Goal: Task Accomplishment & Management: Complete application form

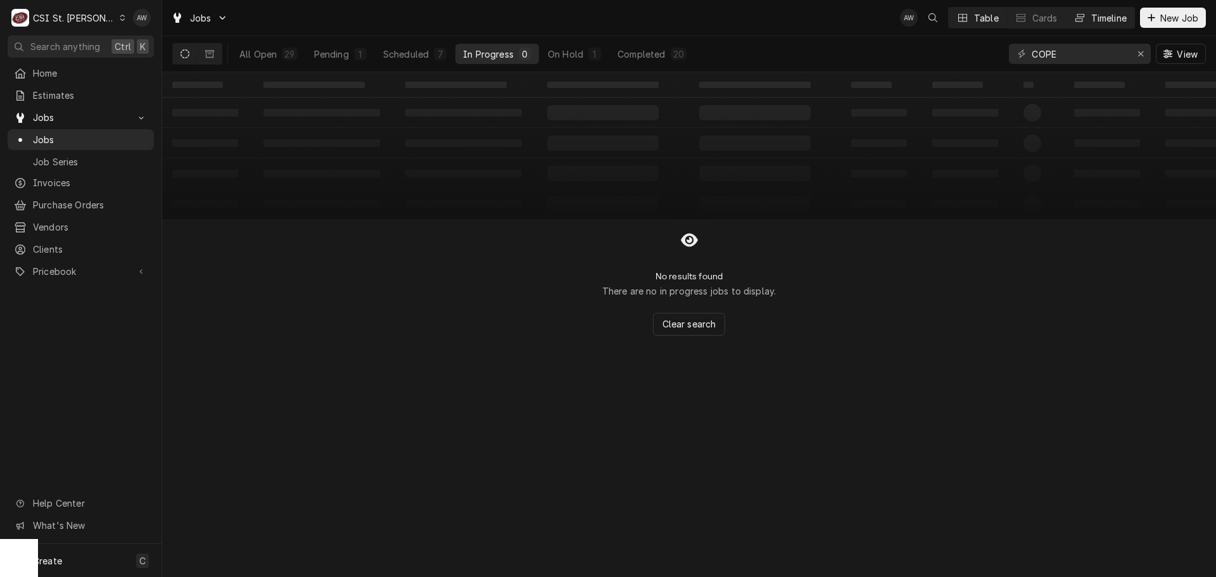
click at [1103, 22] on div "Timeline" at bounding box center [1109, 17] width 35 height 13
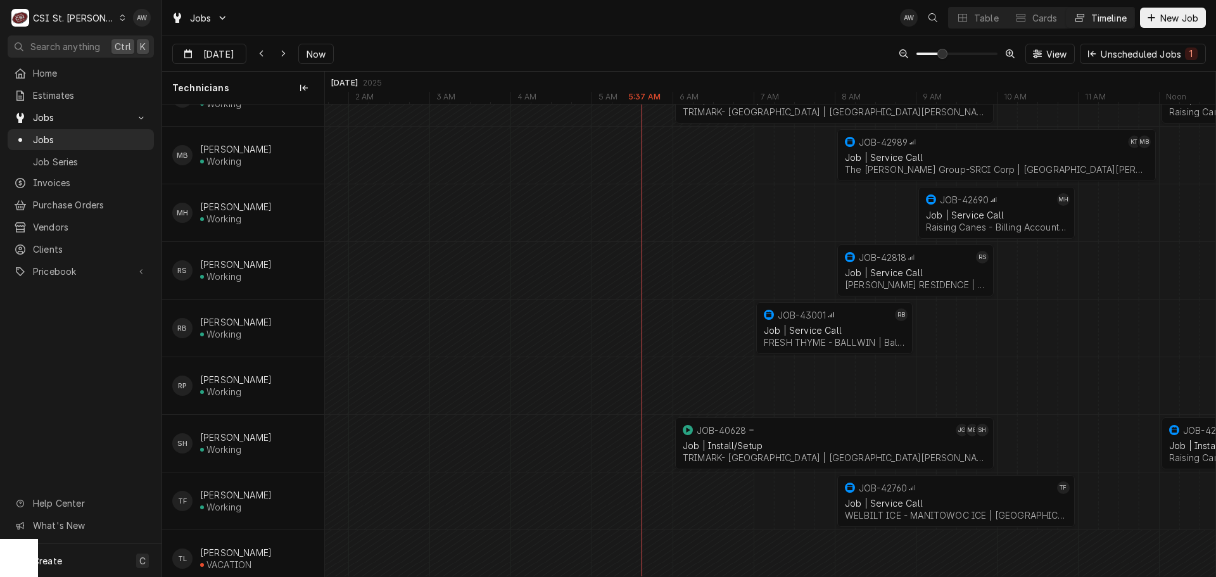
scroll to position [1077, 0]
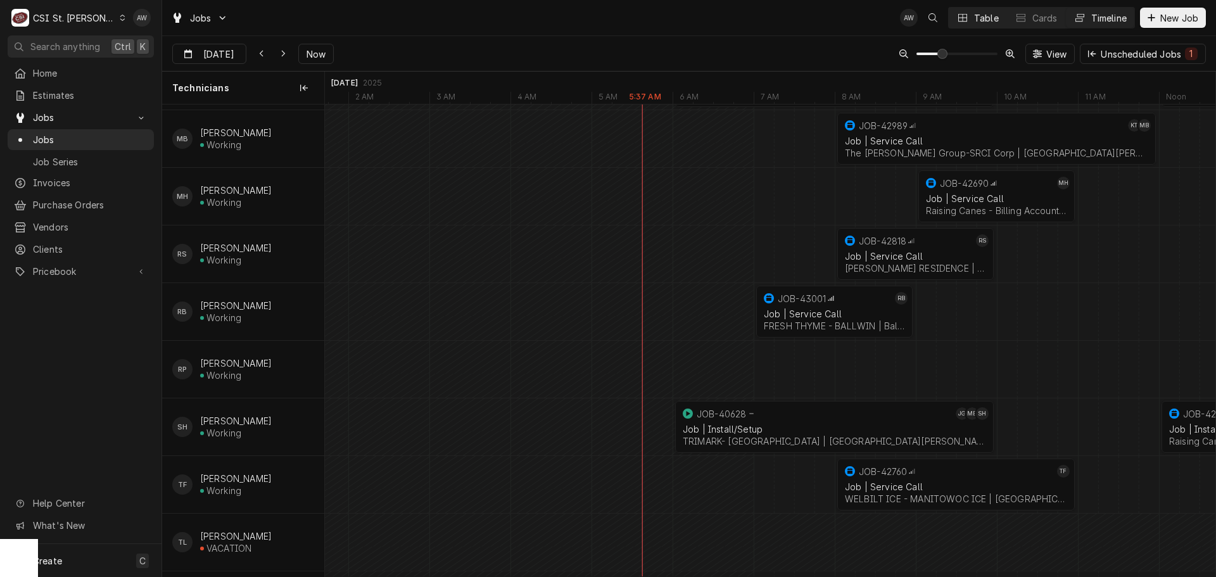
click at [966, 18] on div "Dynamic Content Wrapper" at bounding box center [963, 17] width 13 height 13
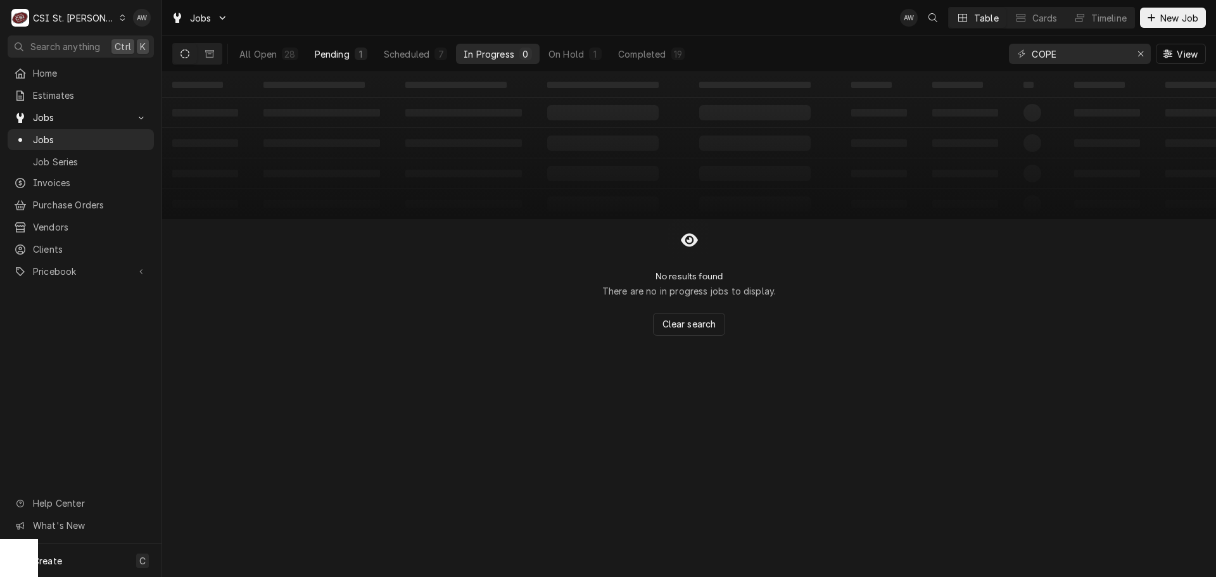
click at [328, 61] on button "Pending 1" at bounding box center [341, 54] width 68 height 20
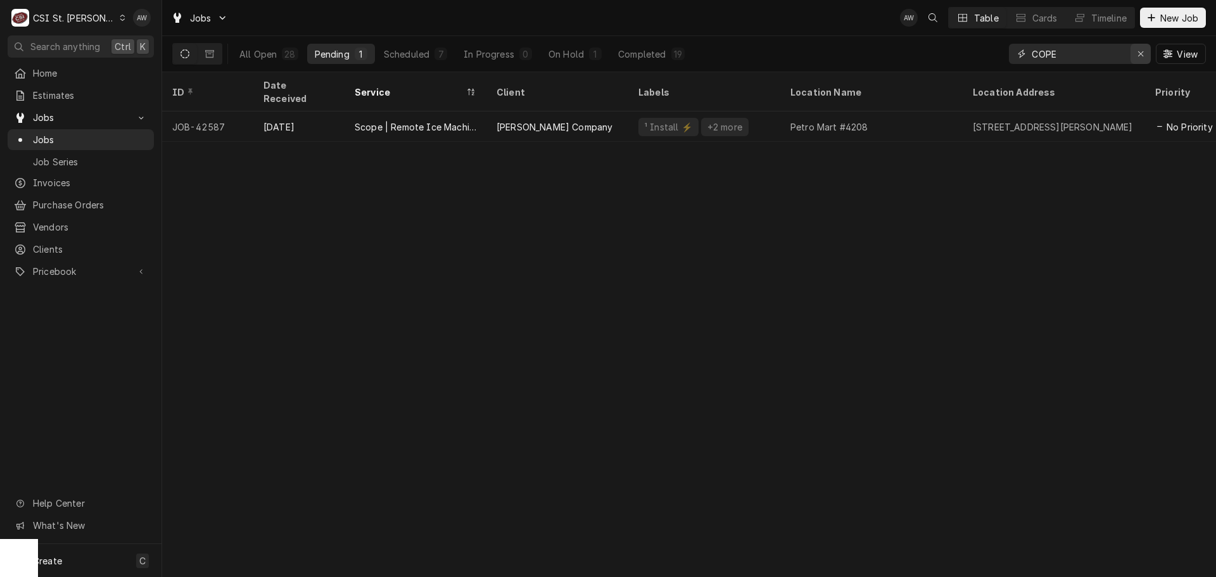
click at [1140, 49] on icon "Erase input" at bounding box center [1141, 53] width 7 height 9
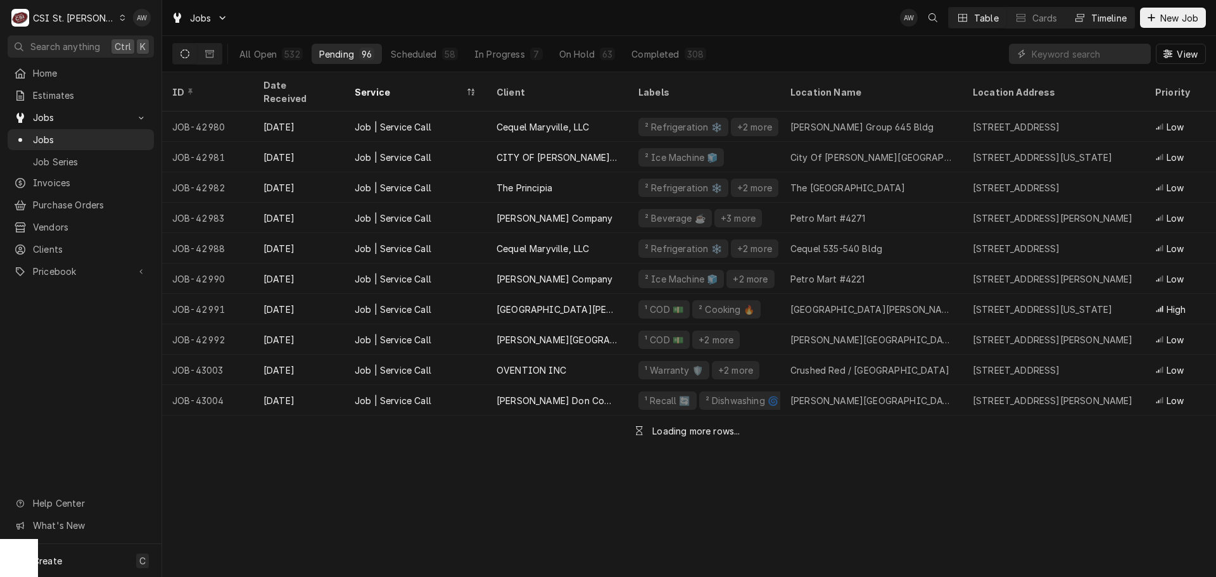
click at [1088, 22] on button "Timeline" at bounding box center [1100, 18] width 68 height 20
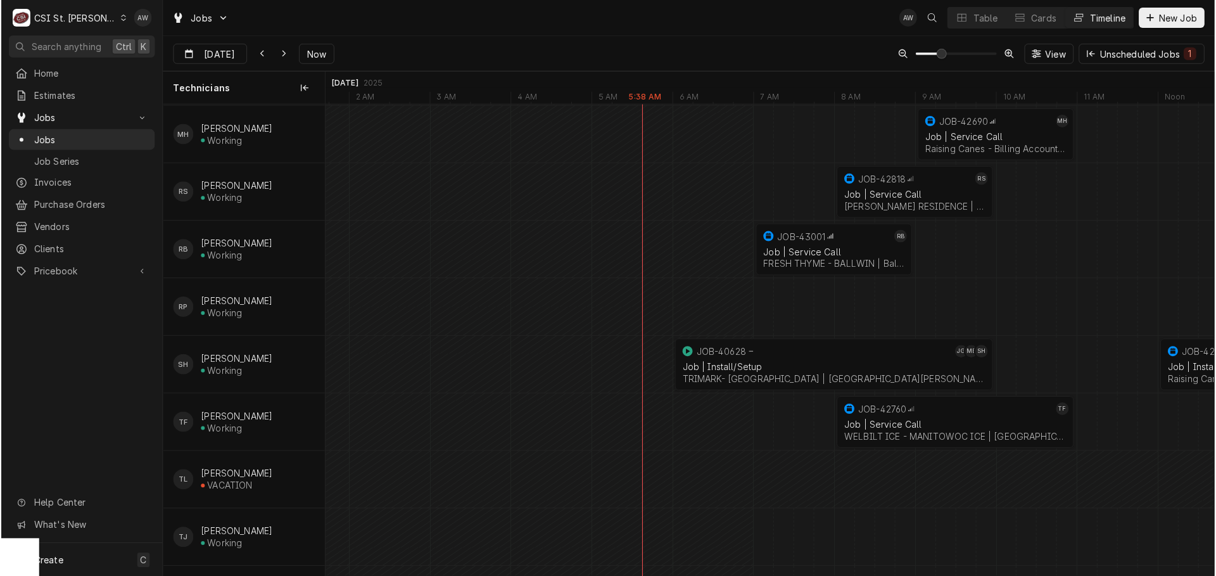
scroll to position [1140, 0]
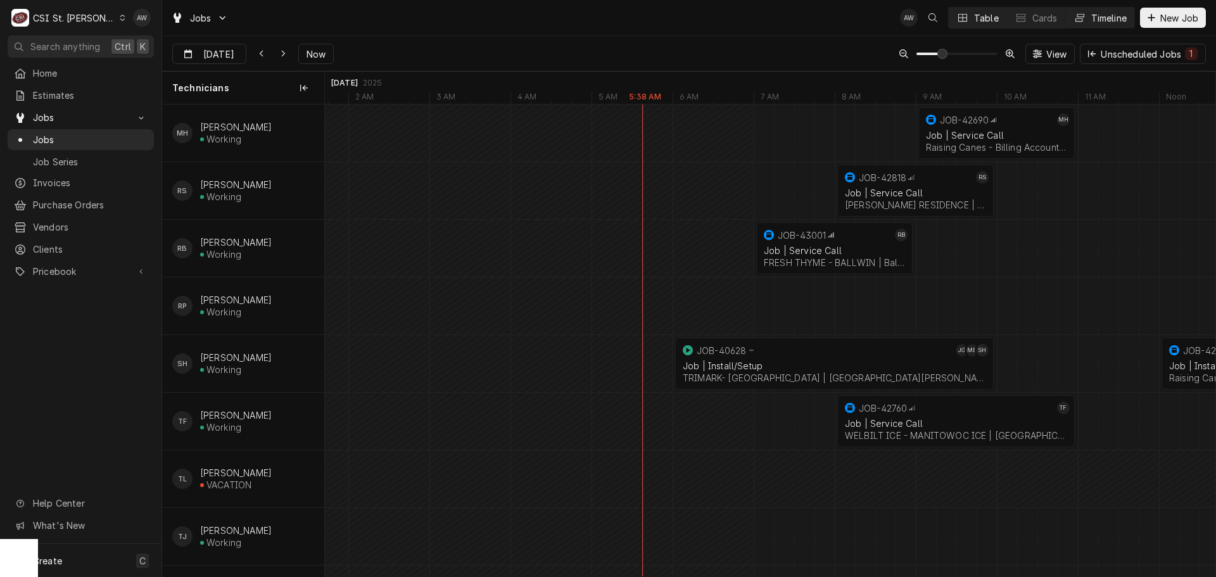
click at [992, 16] on div "Table" at bounding box center [986, 17] width 25 height 13
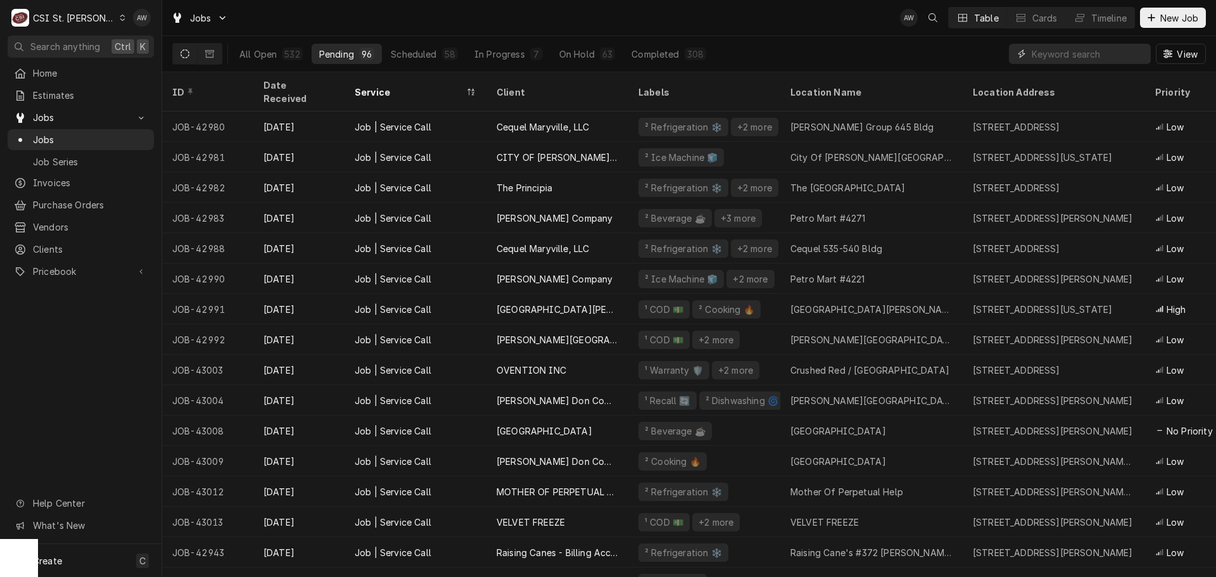
click at [1058, 56] on input "Dynamic Content Wrapper" at bounding box center [1088, 54] width 113 height 20
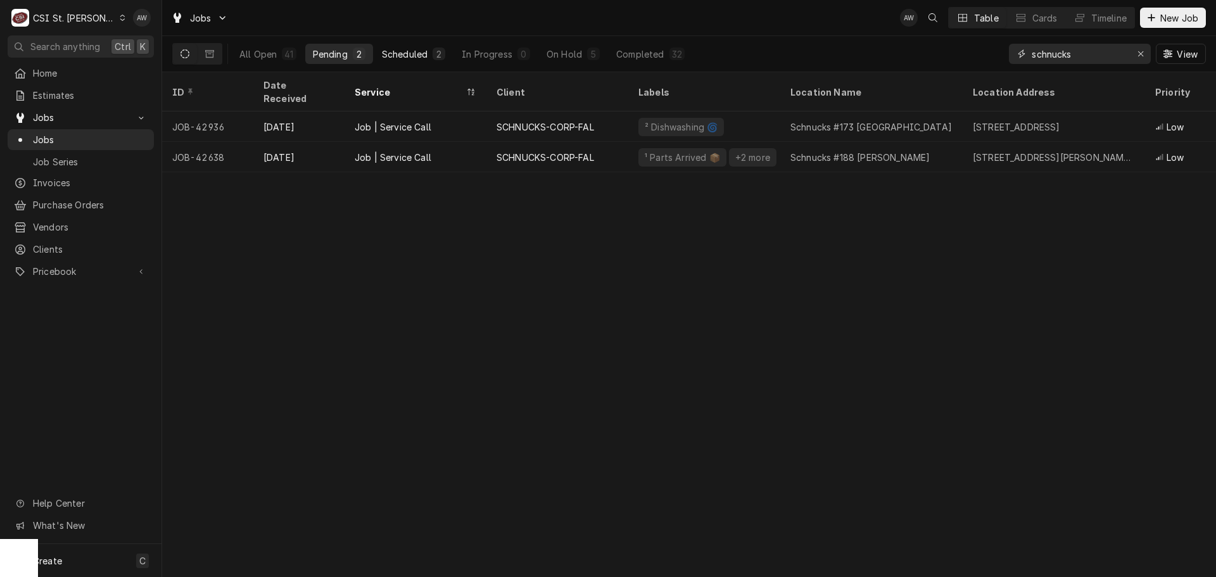
type input "schnucks"
click at [430, 53] on button "Scheduled 2" at bounding box center [413, 54] width 79 height 20
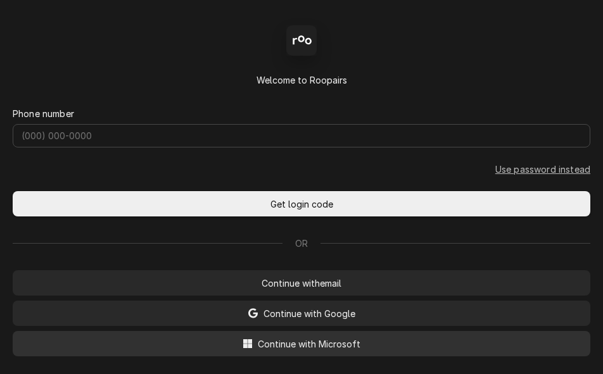
click at [286, 349] on span "Continue with Microsoft" at bounding box center [309, 344] width 108 height 13
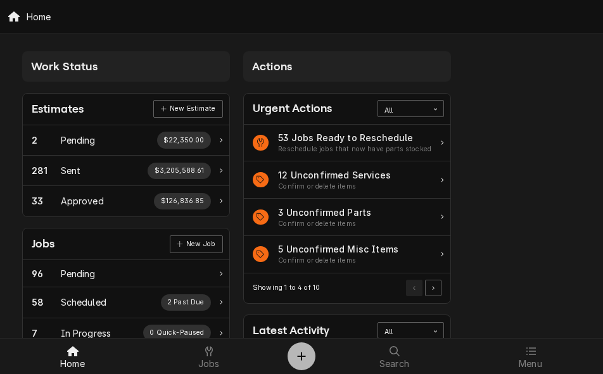
click at [302, 353] on icon "Create Object" at bounding box center [302, 357] width 8 height 8
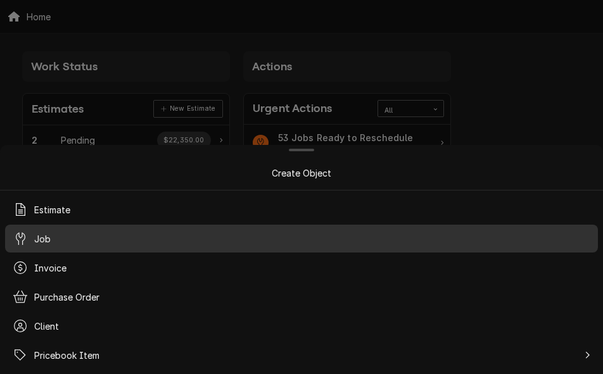
click at [220, 239] on div "Job" at bounding box center [302, 238] width 588 height 23
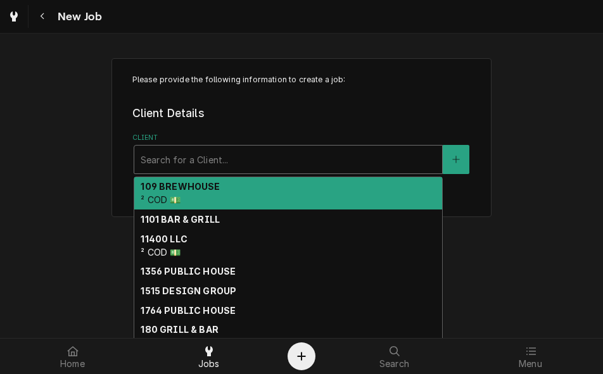
click at [220, 163] on div "Client" at bounding box center [288, 159] width 295 height 23
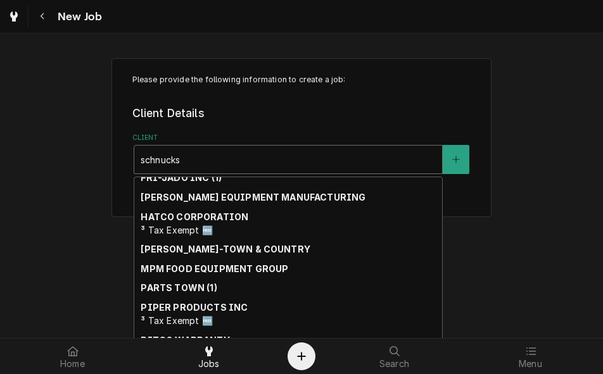
scroll to position [250, 0]
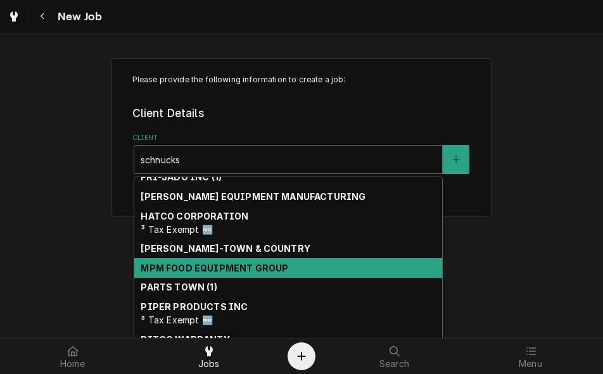
type input "schnucks-"
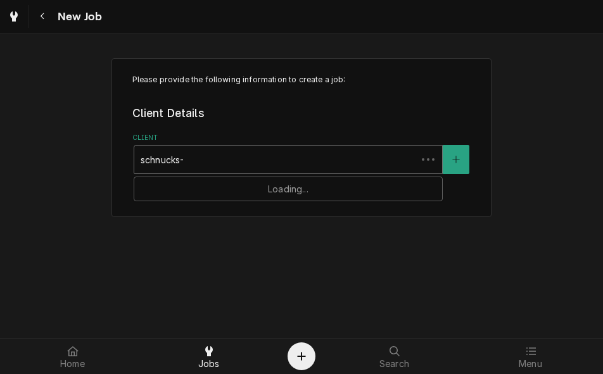
scroll to position [0, 0]
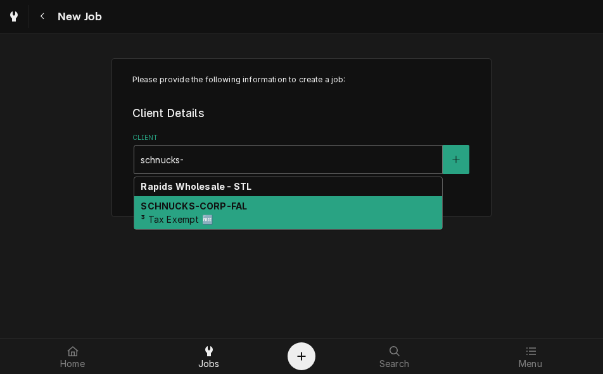
click at [202, 216] on span "³ Tax Exempt 🆓" at bounding box center [177, 219] width 72 height 11
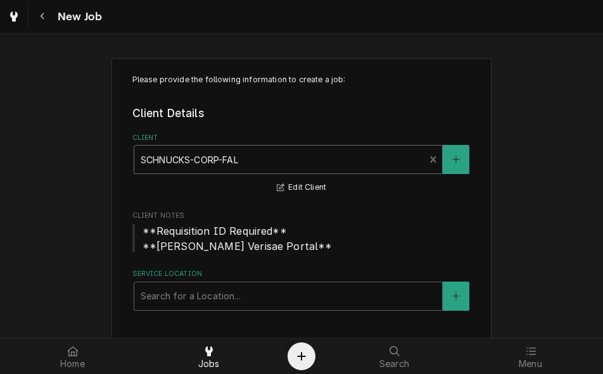
scroll to position [27, 0]
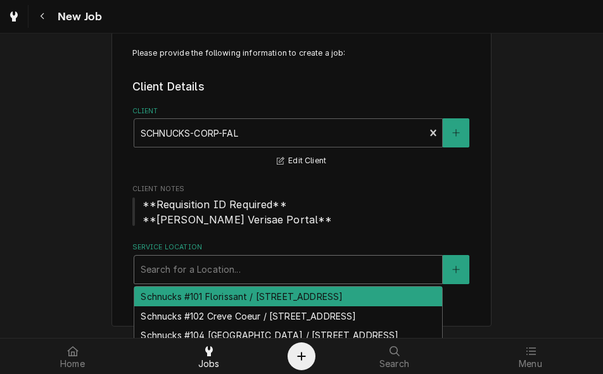
click at [188, 265] on div "Service Location" at bounding box center [288, 269] width 295 height 23
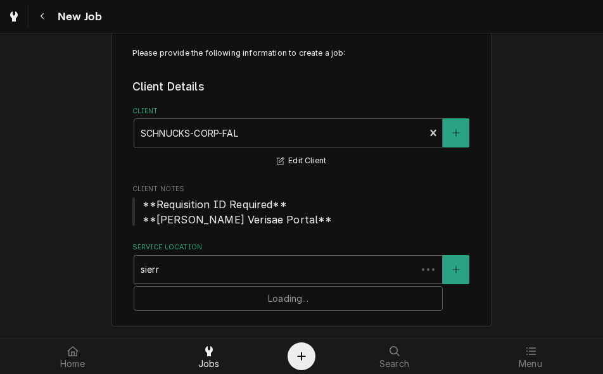
type input "sierra"
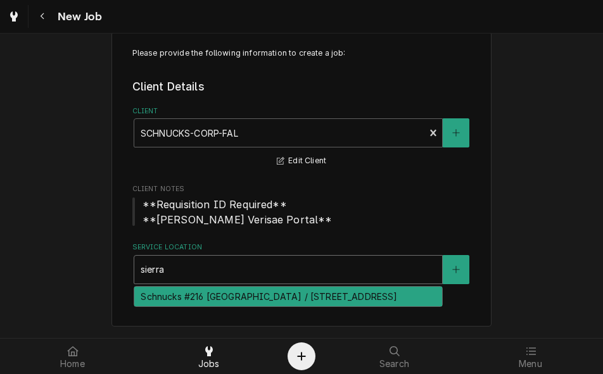
click at [182, 298] on div "Schnucks #216 Sierra Vista / 1589 Sierra Vista Plaza, St Louis, MO 63138" at bounding box center [288, 297] width 308 height 20
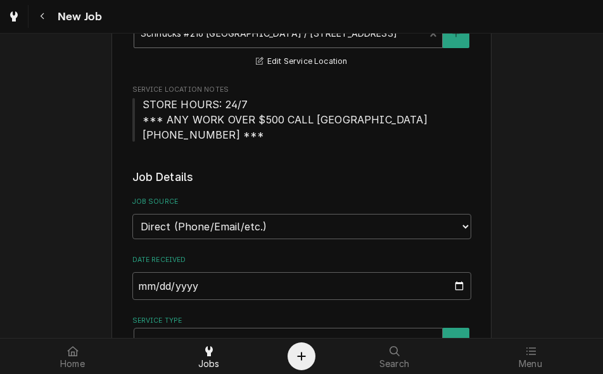
scroll to position [274, 0]
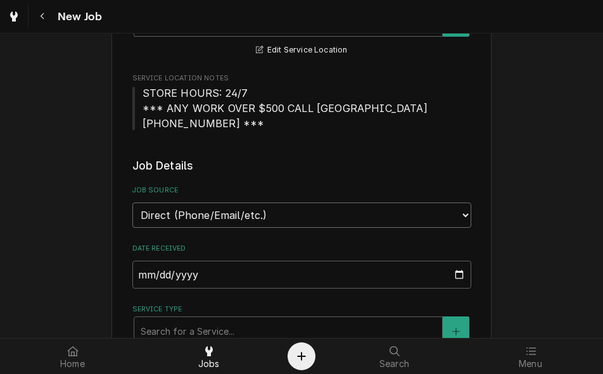
click at [175, 215] on select "Direct (Phone/Email/etc.) Service Channel Corrigo Ecotrak Other" at bounding box center [301, 215] width 339 height 25
select select "100"
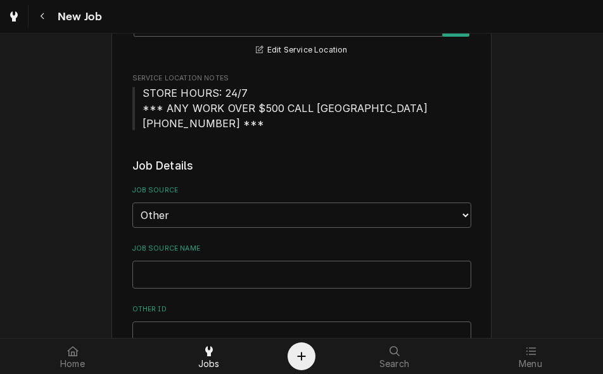
click at [167, 260] on div "Job Source Name" at bounding box center [301, 266] width 339 height 45
click at [167, 267] on input "Job Source Name" at bounding box center [301, 275] width 339 height 28
type textarea "x"
type input "v"
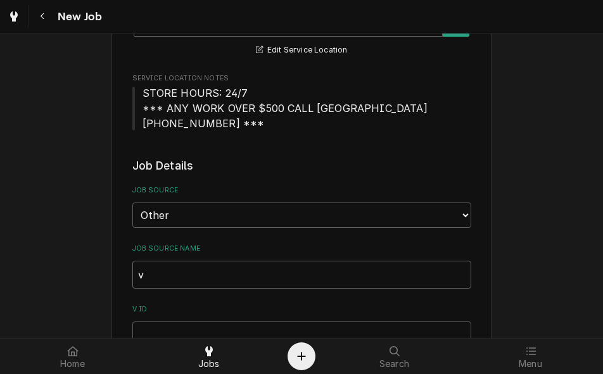
type textarea "x"
type input "ve"
type textarea "x"
type input "ver"
type textarea "x"
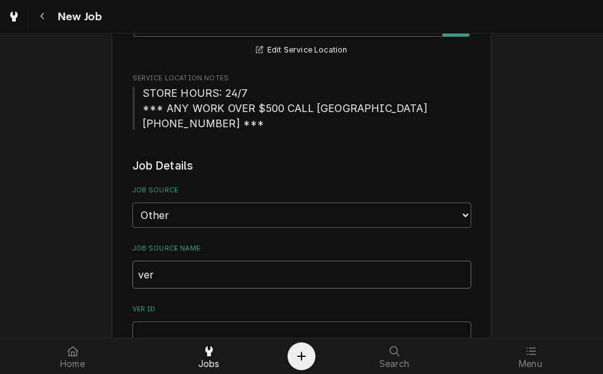
type input "veri"
type textarea "x"
type input "veris"
type textarea "x"
type input "verisa"
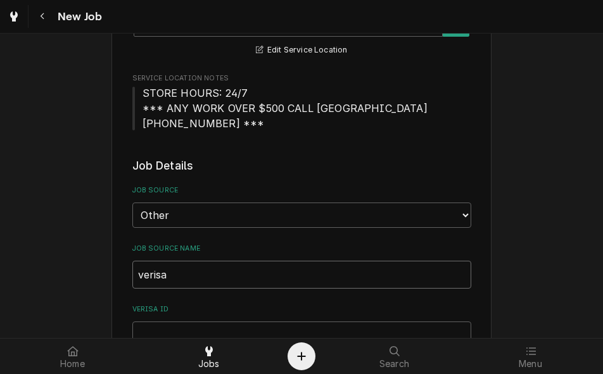
type textarea "x"
type input "verisae"
type textarea "x"
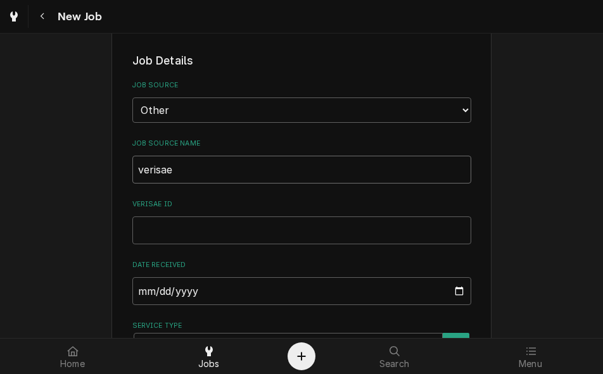
scroll to position [383, 0]
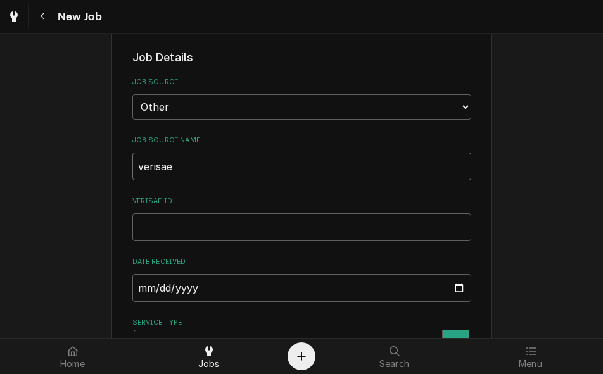
type input "verisae"
click at [165, 226] on input "verisae ID" at bounding box center [301, 227] width 339 height 28
paste input "WORK ORDER 7216"
type textarea "x"
type input "WORK ORDER 7216"
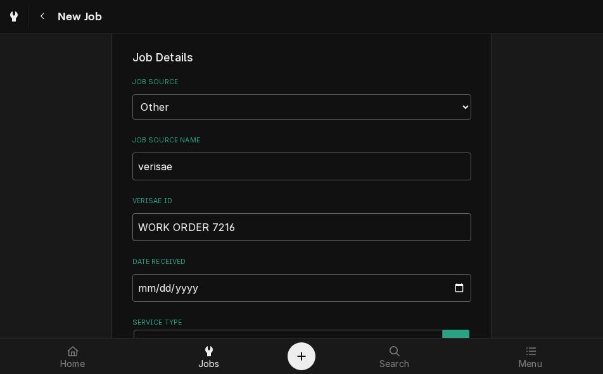
type textarea "x"
type input "WORK ORDER 7216"
drag, startPoint x: 231, startPoint y: 227, endPoint x: 110, endPoint y: 212, distance: 121.9
paste input "72169219"
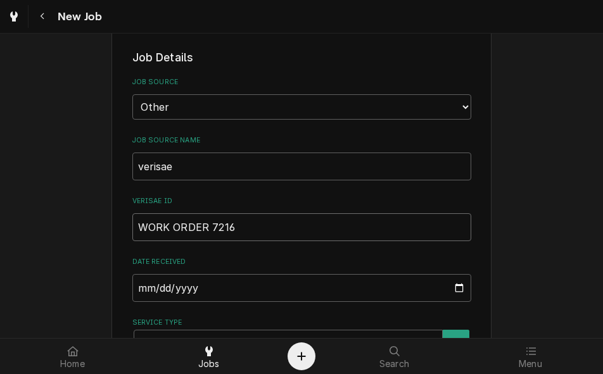
type textarea "x"
type input "72169219"
type textarea "x"
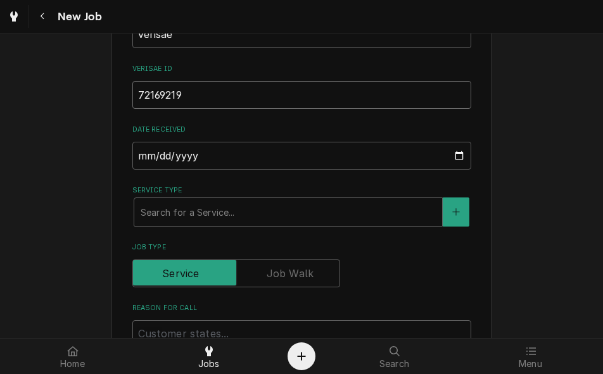
scroll to position [551, 0]
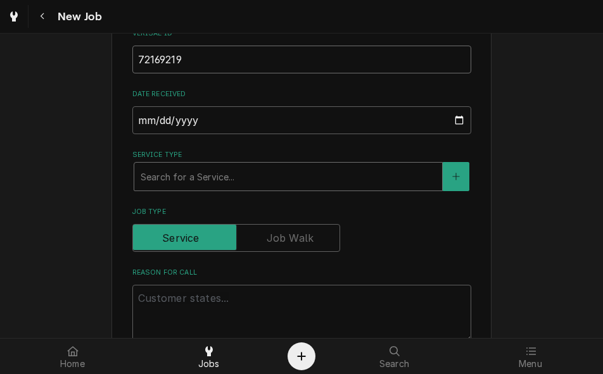
type input "72169219"
click at [228, 174] on div "Service Type" at bounding box center [288, 176] width 295 height 23
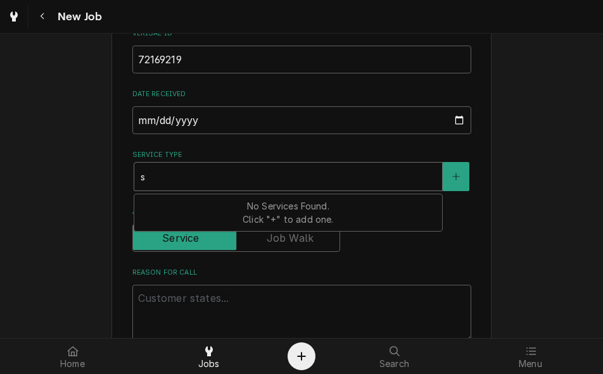
type textarea "x"
type input "s"
type textarea "x"
type input "se"
type textarea "x"
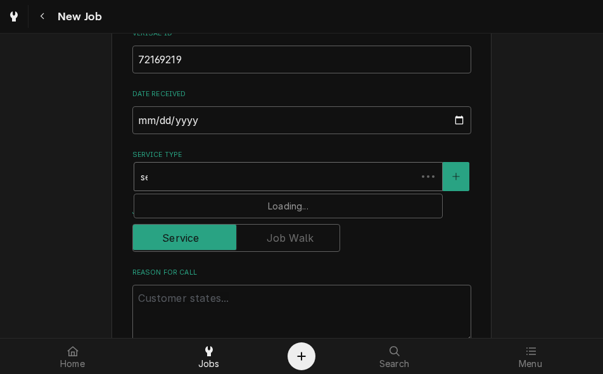
type input "ser"
type textarea "x"
type input "serv"
type textarea "x"
type input "servic"
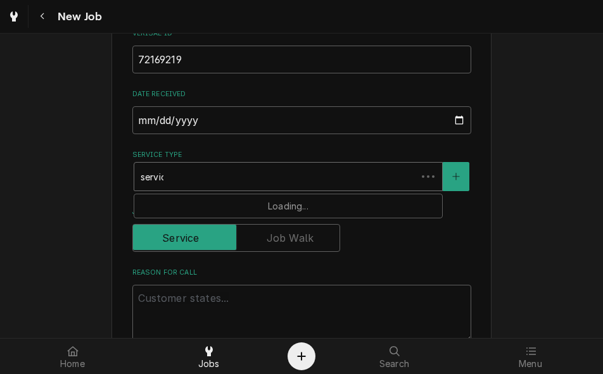
type textarea "x"
type input "service"
type textarea "x"
type input "service"
type textarea "x"
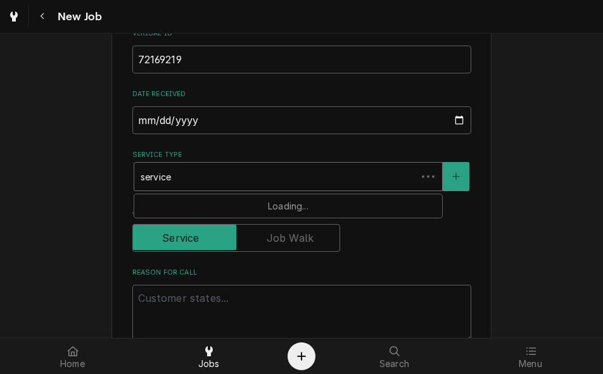
type input "service c"
type textarea "x"
type input "service cal"
type textarea "x"
type input "service call"
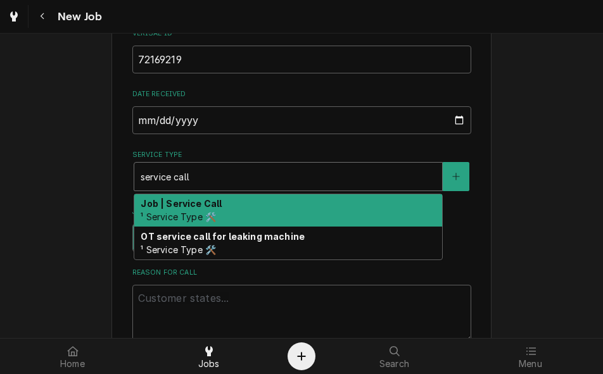
click at [224, 212] on div "Job | Service Call ¹ Service Type 🛠️" at bounding box center [288, 210] width 308 height 33
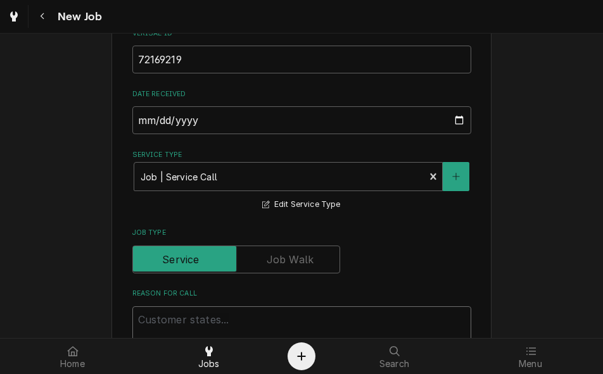
click at [244, 322] on textarea "Reason For Call" at bounding box center [301, 335] width 339 height 57
paste textarea "fryer has no power. the breaker has been checked and nothing else in the bakery…"
type textarea "x"
type textarea "fryer has no power. the breaker has been checked and nothing else in the bakery…"
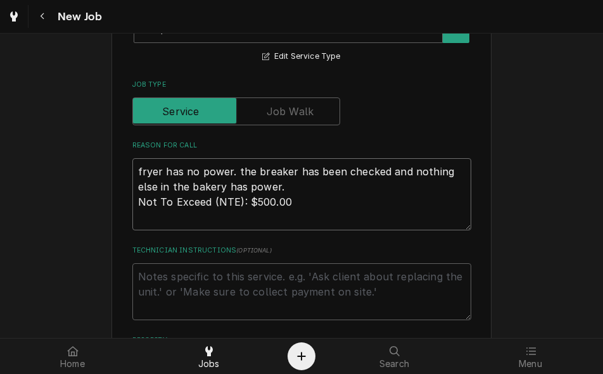
scroll to position [733, 0]
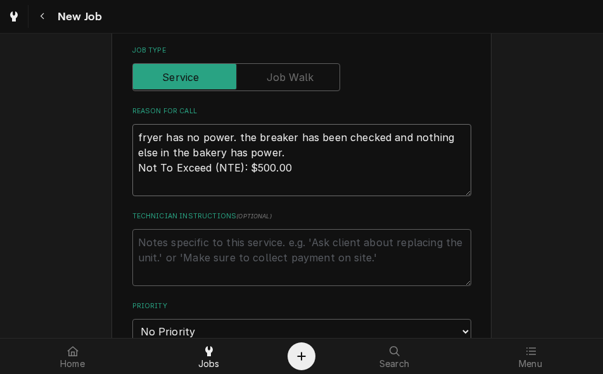
drag, startPoint x: 291, startPoint y: 315, endPoint x: 124, endPoint y: 317, distance: 167.2
click at [124, 317] on div "Please provide the following information to create a job: Client Details Client…" at bounding box center [301, 111] width 380 height 1572
type textarea "x"
type textarea "fryer has no power. the breaker has been checked and nothing else in the bakery…"
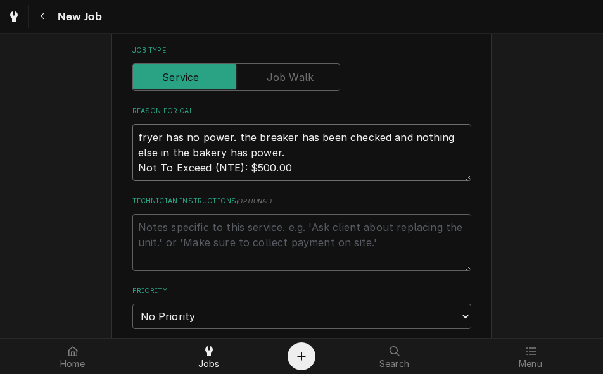
type textarea "x"
type textarea "fryer has no power. the breaker has been checked and nothing else in the bakery…"
type textarea "x"
type textarea "fryer has no power. the breaker has been checked and nothing else in the bakery…"
type textarea "x"
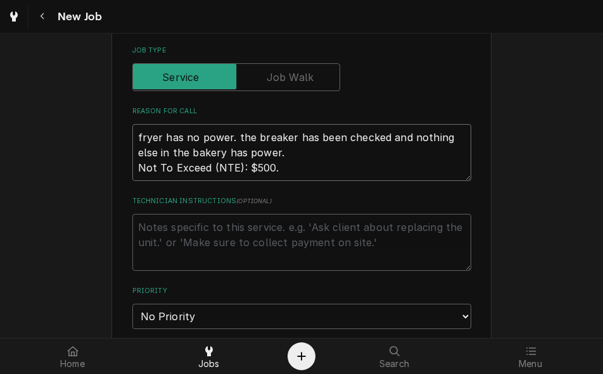
type textarea "fryer has no power. the breaker has been checked and nothing else in the bakery…"
type textarea "x"
type textarea "fryer has no power. the breaker has been checked and nothing else in the bakery…"
type textarea "x"
type textarea "fryer has no power. the breaker has been checked and nothing else in the bakery…"
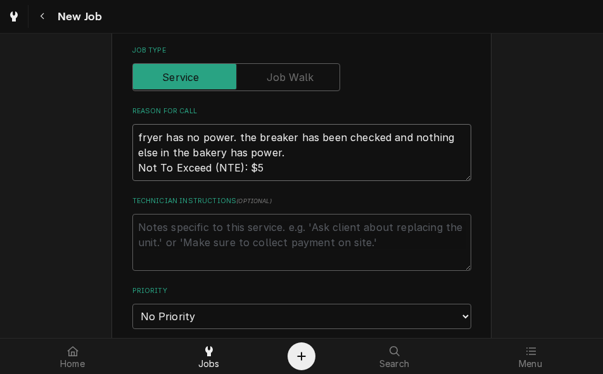
type textarea "x"
type textarea "fryer has no power. the breaker has been checked and nothing else in the bakery…"
type textarea "x"
type textarea "fryer has no power. the breaker has been checked and nothing else in the bakery…"
type textarea "x"
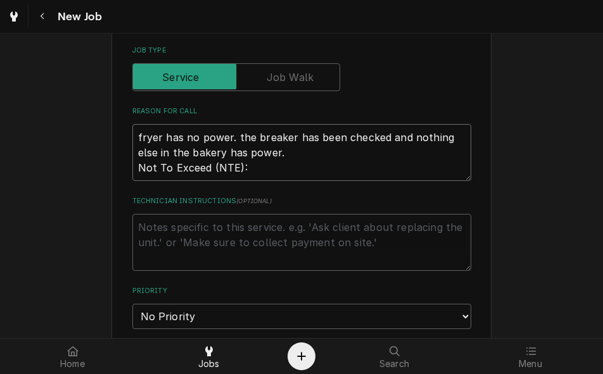
type textarea "fryer has no power. the breaker has been checked and nothing else in the bakery…"
type textarea "x"
type textarea "fryer has no power. the breaker has been checked and nothing else in the bakery…"
type textarea "x"
type textarea "fryer has no power. the breaker has been checked and nothing else in the bakery…"
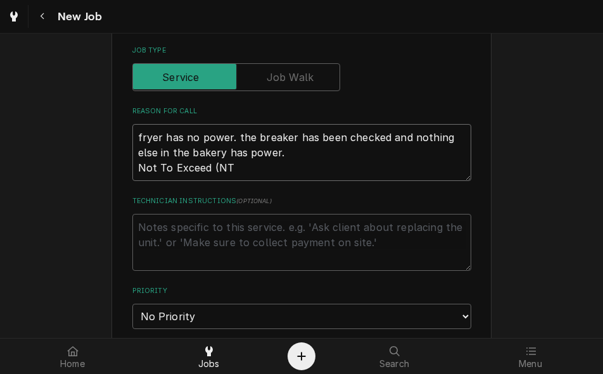
type textarea "x"
type textarea "fryer has no power. the breaker has been checked and nothing else in the bakery…"
type textarea "x"
type textarea "fryer has no power. the breaker has been checked and nothing else in the bakery…"
type textarea "x"
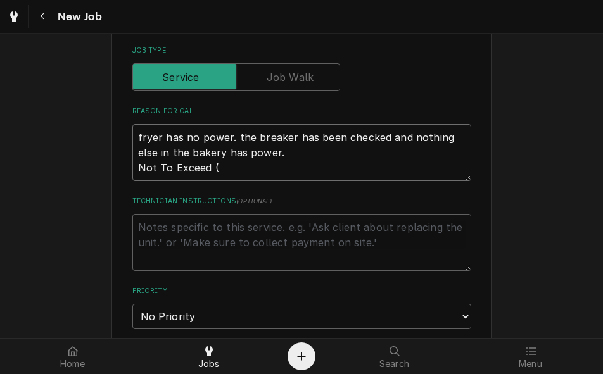
type textarea "fryer has no power. the breaker has been checked and nothing else in the bakery…"
type textarea "x"
type textarea "fryer has no power. the breaker has been checked and nothing else in the bakery…"
type textarea "x"
type textarea "fryer has no power. the breaker has been checked and nothing else in the bakery…"
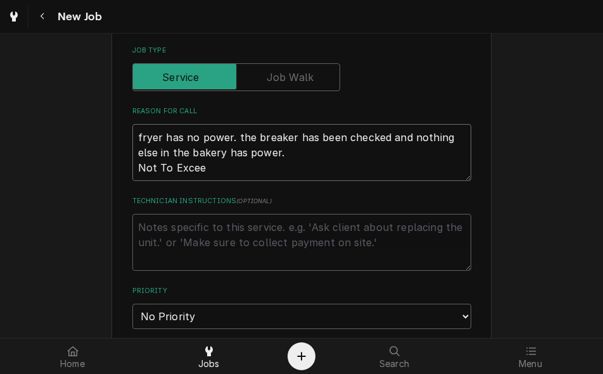
type textarea "x"
type textarea "fryer has no power. the breaker has been checked and nothing else in the bakery…"
type textarea "x"
type textarea "fryer has no power. the breaker has been checked and nothing else in the bakery…"
type textarea "x"
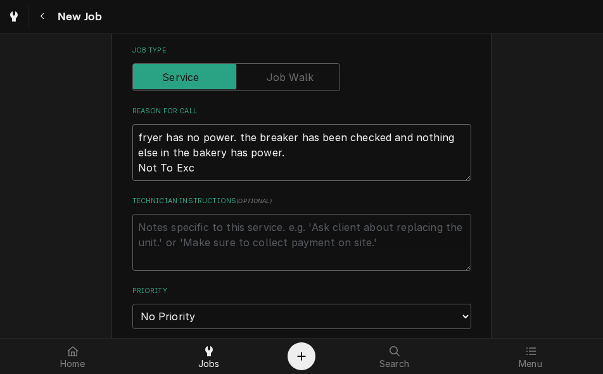
type textarea "fryer has no power. the breaker has been checked and nothing else in the bakery…"
type textarea "x"
type textarea "fryer has no power. the breaker has been checked and nothing else in the bakery…"
type textarea "x"
type textarea "fryer has no power. the breaker has been checked and nothing else in the bakery…"
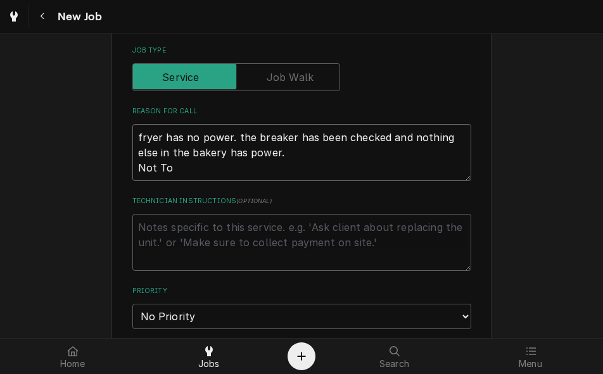
type textarea "x"
type textarea "fryer has no power. the breaker has been checked and nothing else in the bakery…"
type textarea "x"
type textarea "fryer has no power. the breaker has been checked and nothing else in the bakery…"
type textarea "x"
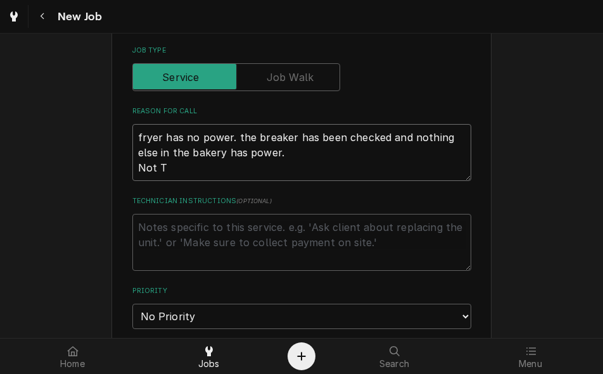
type textarea "fryer has no power. the breaker has been checked and nothing else in the bakery…"
type textarea "x"
type textarea "fryer has no power. the breaker has been checked and nothing else in the bakery…"
type textarea "x"
type textarea "fryer has no power. the breaker has been checked and nothing else in the bakery…"
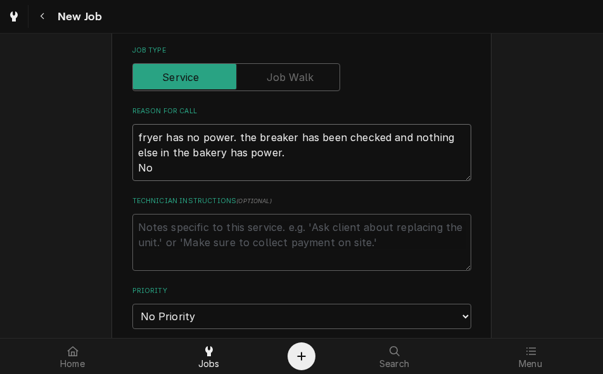
type textarea "x"
type textarea "fryer has no power. the breaker has been checked and nothing else in the bakery…"
type textarea "x"
type textarea "fryer has no power. the breaker has been checked and nothing else in the bakery…"
type textarea "x"
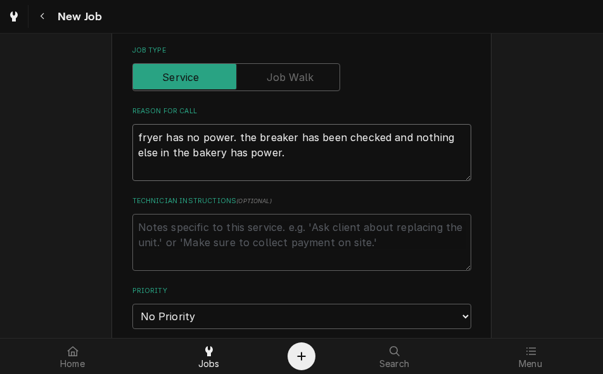
type textarea "fryer has no power. the breaker has been checked and nothing else in the bakery…"
type textarea "x"
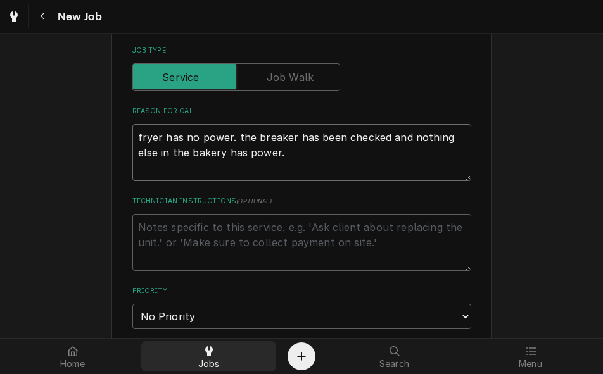
type textarea "fryer has no power. the breaker has been checked and nothing else in the bakery…"
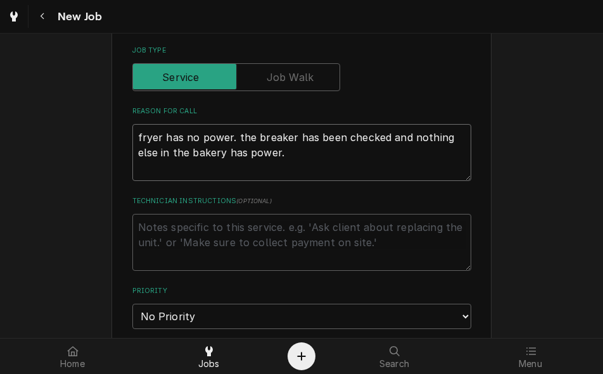
click at [135, 135] on textarea "fryer has no power. the breaker has been checked and nothing else in the bakery…" at bounding box center [301, 152] width 339 height 57
type textarea "x"
type textarea "Bfryer has no power. the breaker has been checked and nothing else in the baker…"
type textarea "x"
type textarea "Bafryer has no power. the breaker has been checked and nothing else in the bake…"
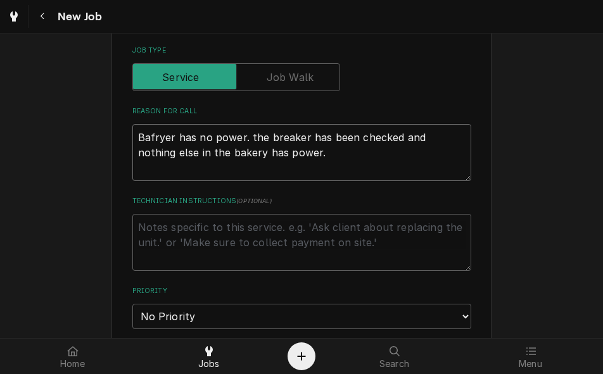
type textarea "x"
type textarea "Bakfryer has no power. the breaker has been checked and nothing else in the bak…"
type textarea "x"
type textarea "Bakefryer has no power. the breaker has been checked and nothing else in the ba…"
type textarea "x"
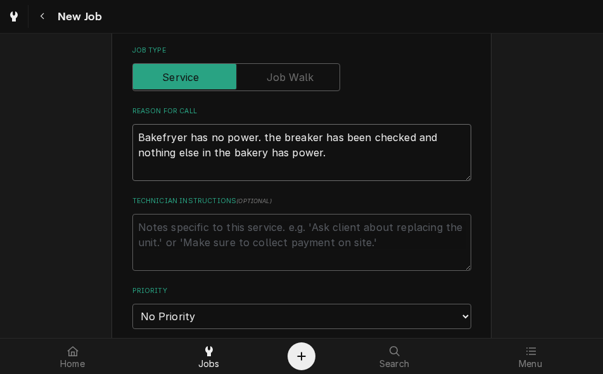
type textarea "Bakerfryer has no power. the breaker has been checked and nothing else in the b…"
type textarea "x"
type textarea "Bakeryfryer has no power. the breaker has been checked and nothing else in the …"
type textarea "x"
type textarea "Bakery fryer has no power. the breaker has been checked and nothing else in the…"
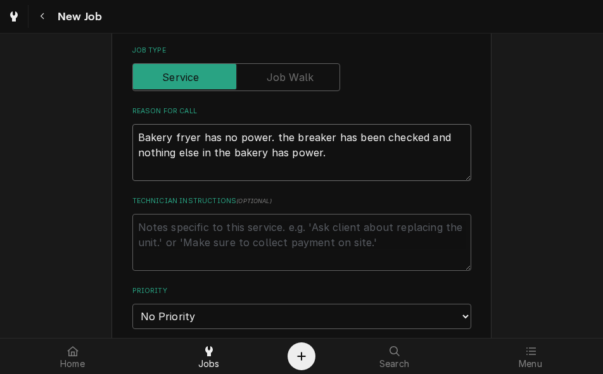
type textarea "x"
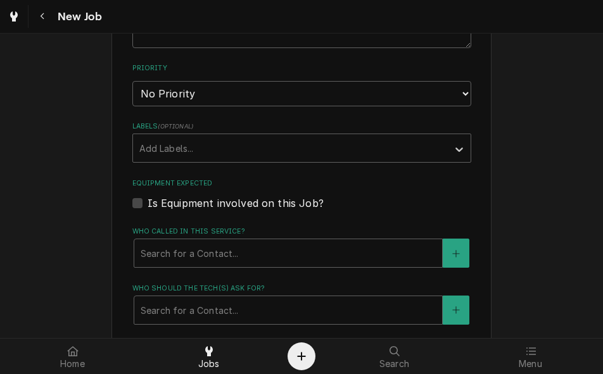
scroll to position [957, 0]
type textarea "Bakery fryer has no power. the breaker has been checked and nothing else in the…"
click at [172, 96] on select "No Priority Urgent High Medium Low" at bounding box center [301, 92] width 339 height 25
select select "1"
click at [132, 80] on select "No Priority Urgent High Medium Low" at bounding box center [301, 92] width 339 height 25
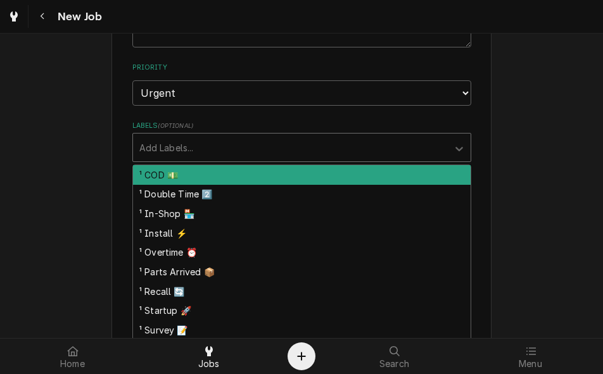
type textarea "x"
click at [165, 148] on div "Labels" at bounding box center [290, 147] width 302 height 23
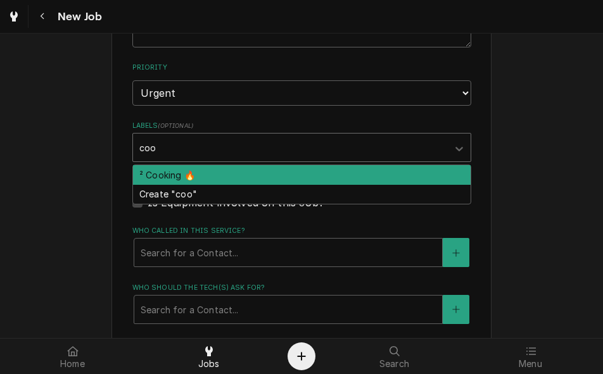
type input "cook"
click at [174, 179] on div "² Cooking 🔥" at bounding box center [302, 175] width 338 height 20
type textarea "x"
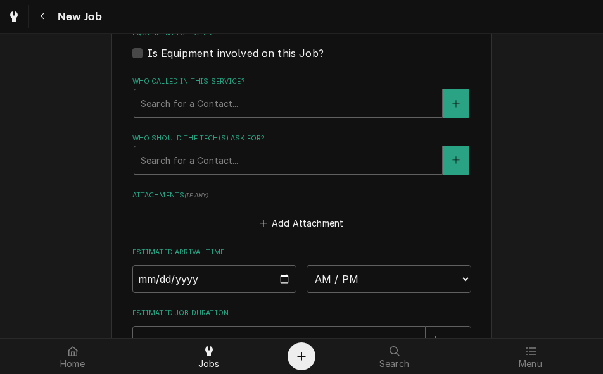
type textarea "x"
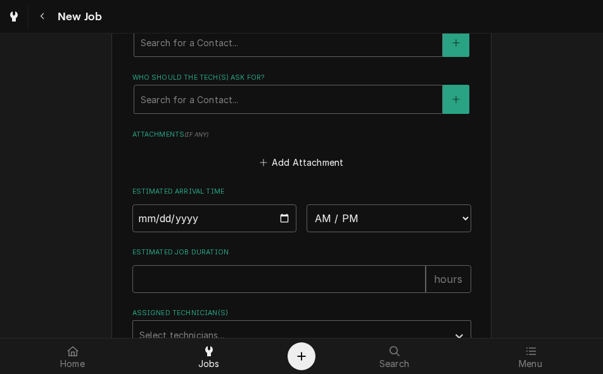
scroll to position [1171, 0]
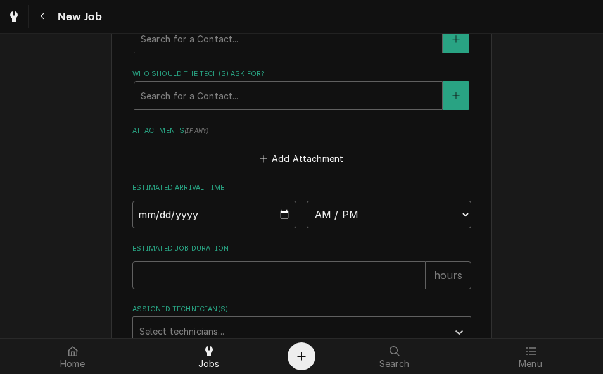
click at [318, 215] on select "AM / PM 6:00 AM 6:15 AM 6:30 AM 6:45 AM 7:00 AM 7:15 AM 7:30 AM 7:45 AM 8:00 AM…" at bounding box center [389, 215] width 165 height 28
select select "07:00:00"
click at [307, 201] on select "AM / PM 6:00 AM 6:15 AM 6:30 AM 6:45 AM 7:00 AM 7:15 AM 7:30 AM 7:45 AM 8:00 AM…" at bounding box center [389, 215] width 165 height 28
type textarea "x"
click at [279, 216] on input "Date" at bounding box center [214, 215] width 165 height 28
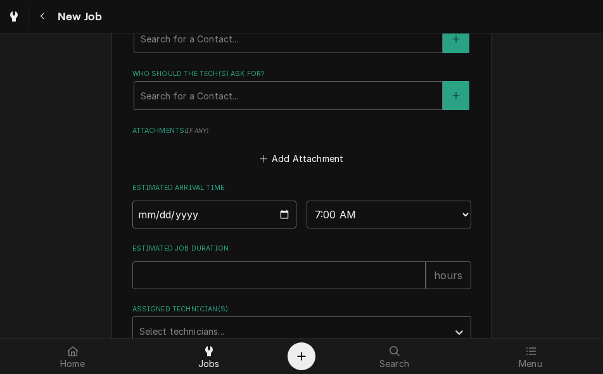
type input "2025-10-01"
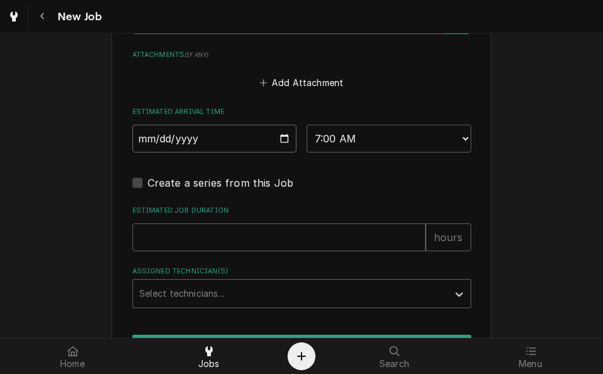
scroll to position [1249, 0]
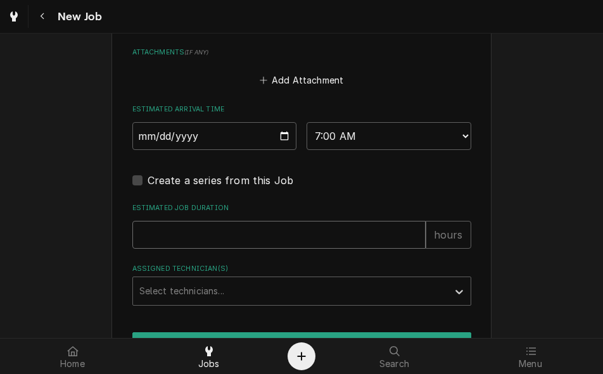
click at [202, 237] on input "Estimated Job Duration" at bounding box center [278, 235] width 293 height 28
type textarea "x"
type input "2"
type textarea "x"
type input "2"
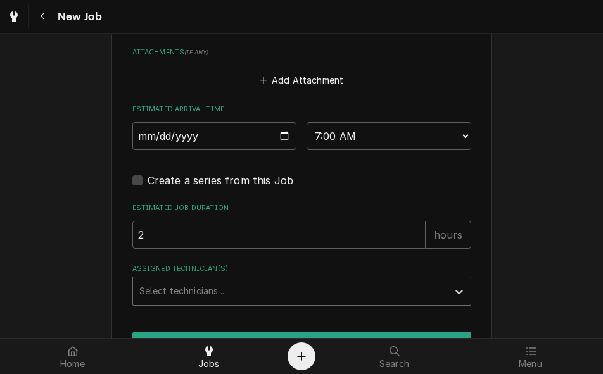
click at [199, 288] on div "Assigned Technician(s)" at bounding box center [290, 291] width 302 height 23
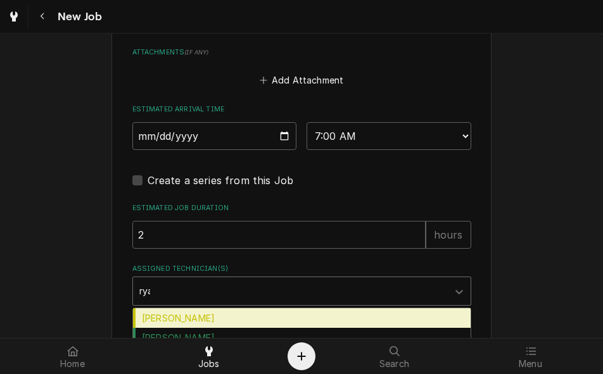
type input "ryan"
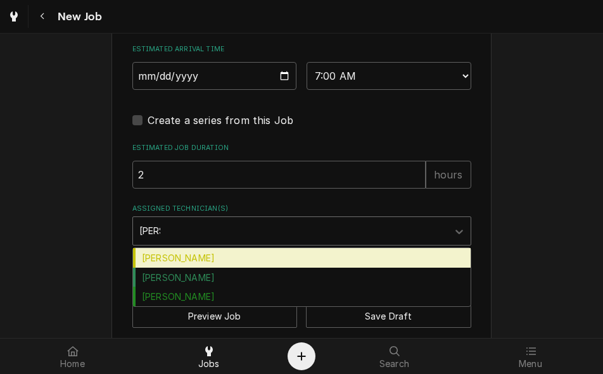
scroll to position [1311, 0]
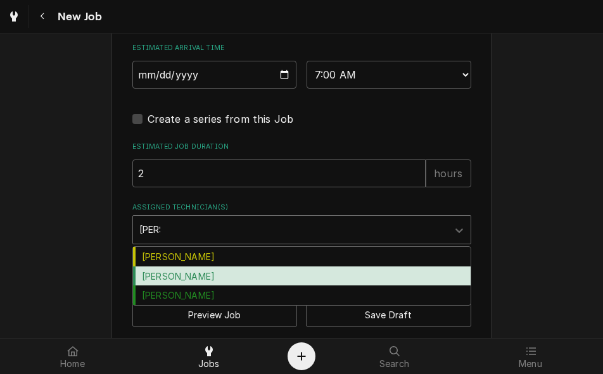
click at [196, 278] on div "Ryan Bietchert" at bounding box center [302, 277] width 338 height 20
type textarea "x"
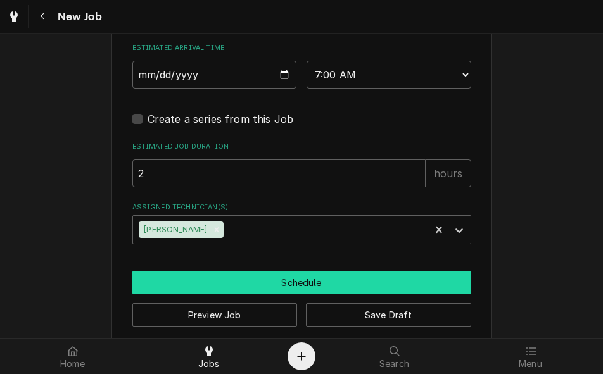
click at [298, 274] on button "Schedule" at bounding box center [301, 282] width 339 height 23
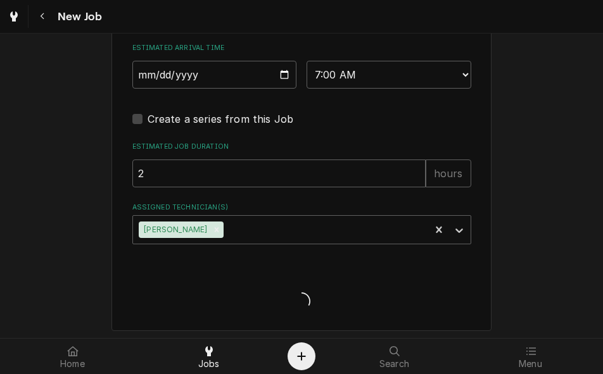
type textarea "x"
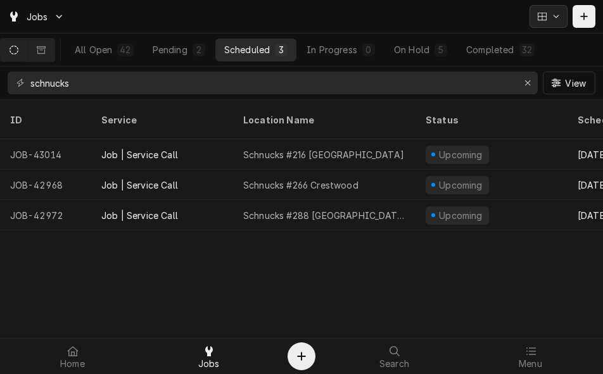
click at [547, 18] on div "Dynamic Content Wrapper" at bounding box center [542, 16] width 13 height 13
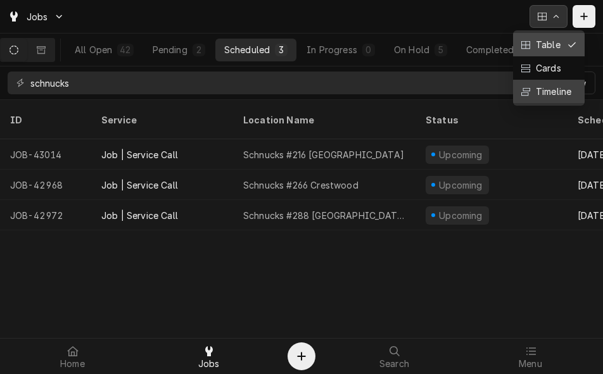
click at [562, 90] on div "Timeline" at bounding box center [552, 91] width 38 height 13
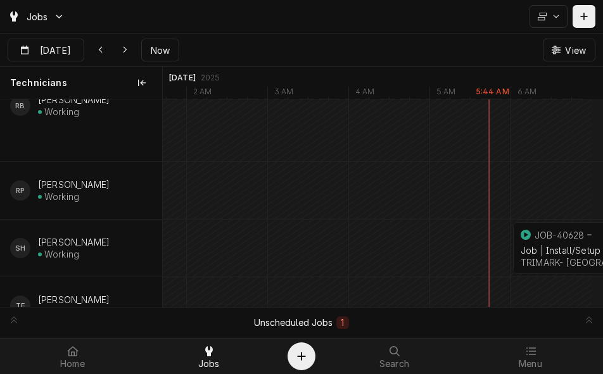
scroll to position [1306, 0]
click at [150, 49] on span "Now" at bounding box center [160, 50] width 24 height 13
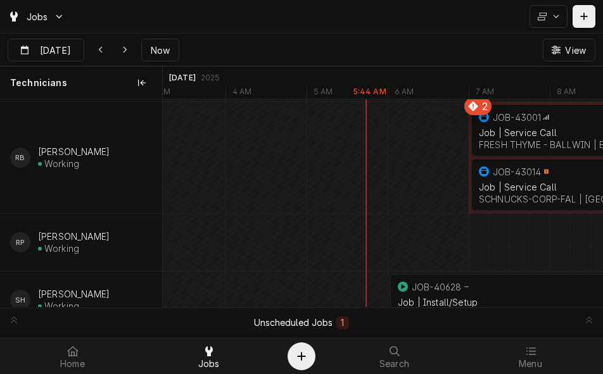
scroll to position [1252, 0]
click at [497, 134] on div "Job | Service Call" at bounding box center [549, 134] width 141 height 11
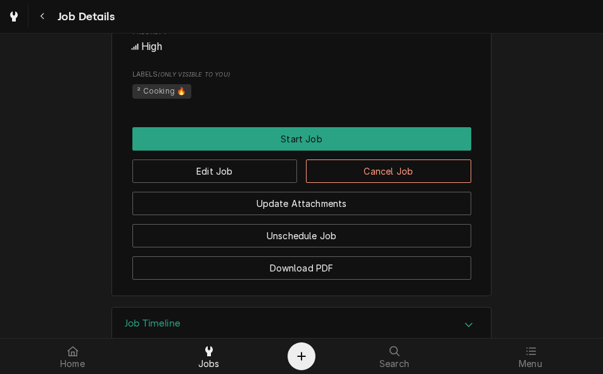
scroll to position [896, 0]
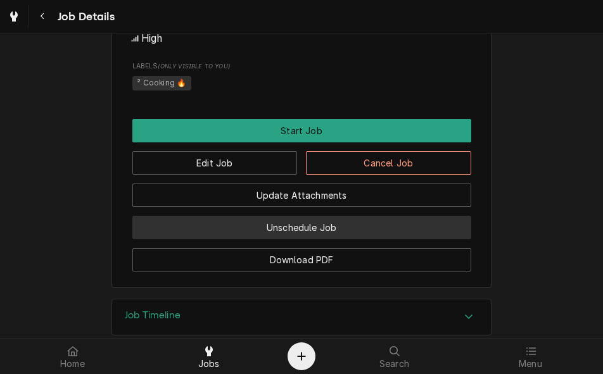
click at [260, 239] on button "Unschedule Job" at bounding box center [301, 227] width 339 height 23
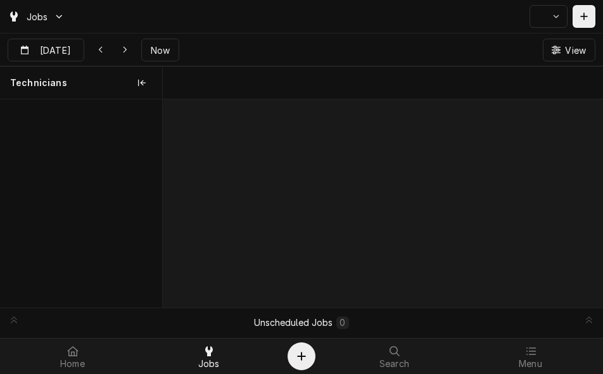
scroll to position [0, 8735]
